Goal: Transaction & Acquisition: Obtain resource

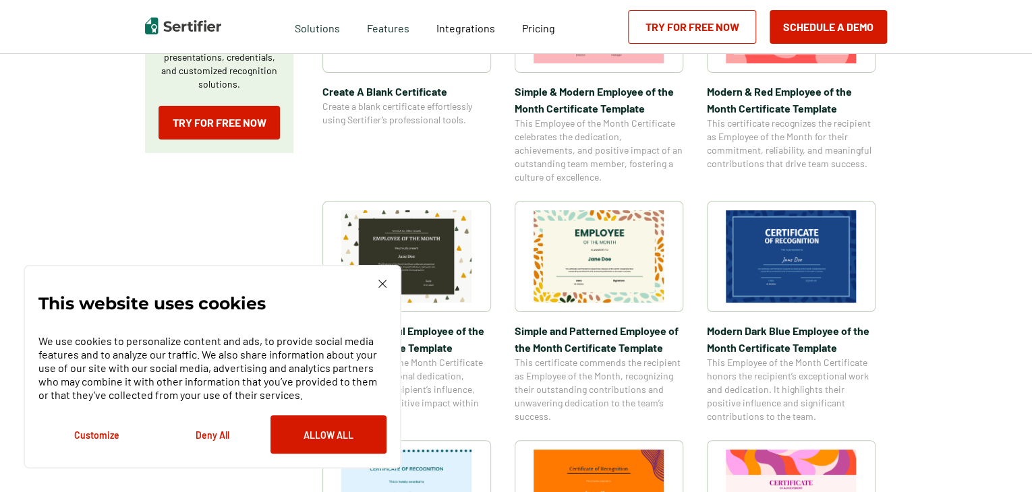
scroll to position [202, 0]
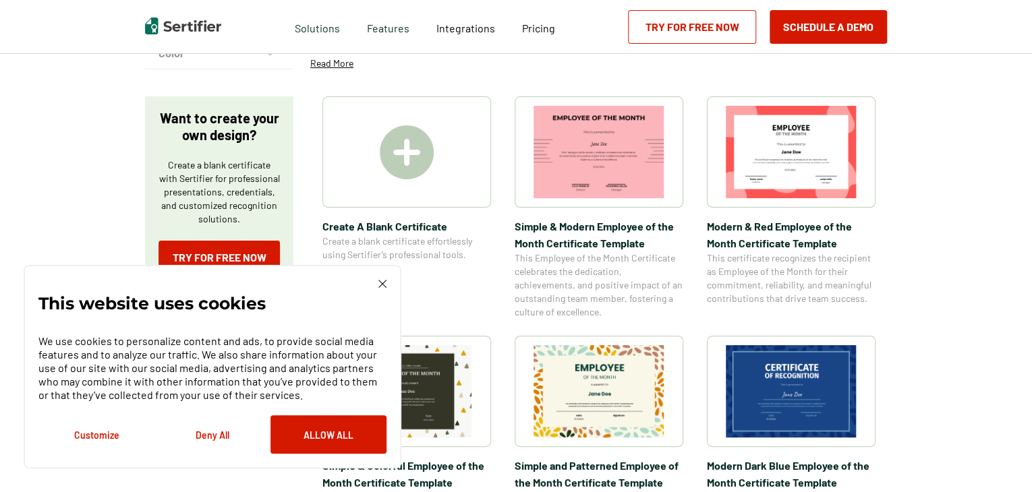
click at [602, 164] on img at bounding box center [598, 152] width 131 height 92
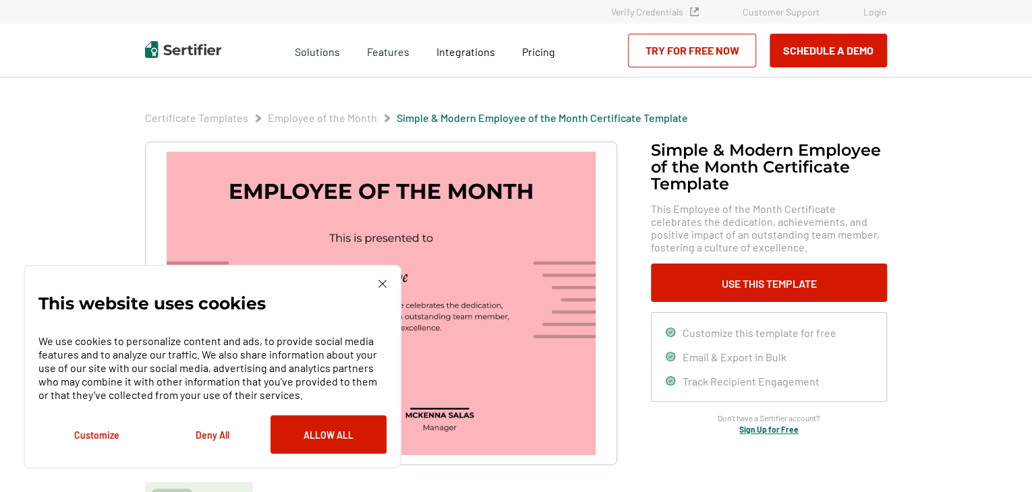
click at [437, 193] on img at bounding box center [381, 303] width 429 height 303
click at [382, 286] on img at bounding box center [382, 284] width 8 height 8
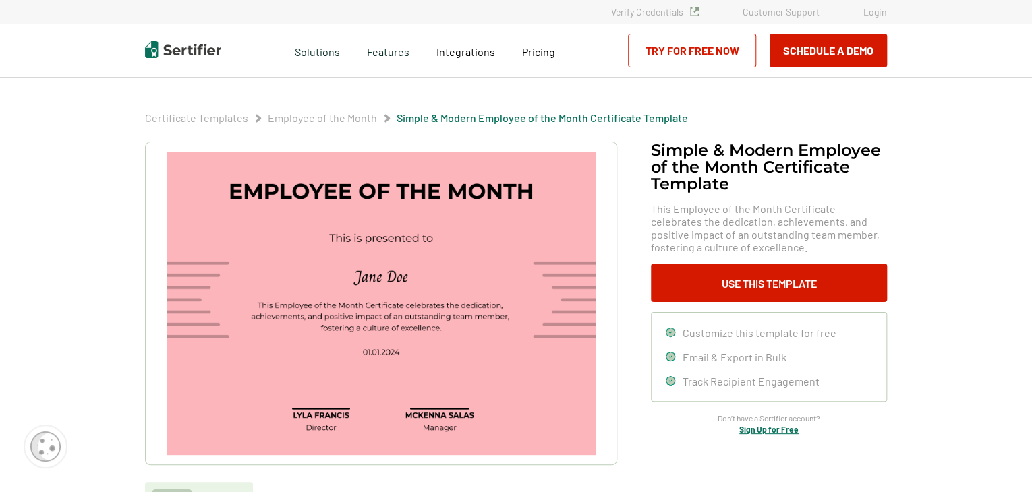
click at [445, 240] on img at bounding box center [381, 303] width 429 height 303
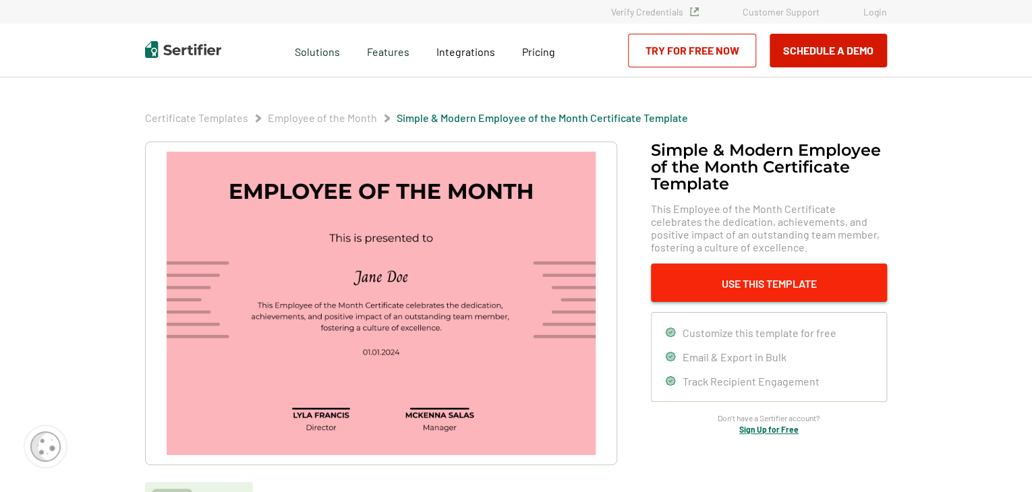
click at [759, 287] on button "Use This Template" at bounding box center [769, 283] width 236 height 38
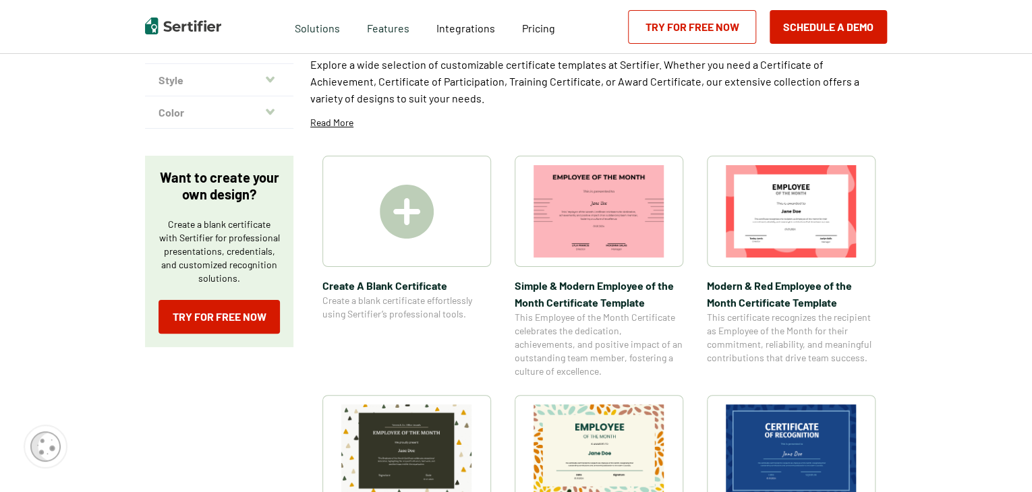
scroll to position [135, 0]
